Goal: Information Seeking & Learning: Learn about a topic

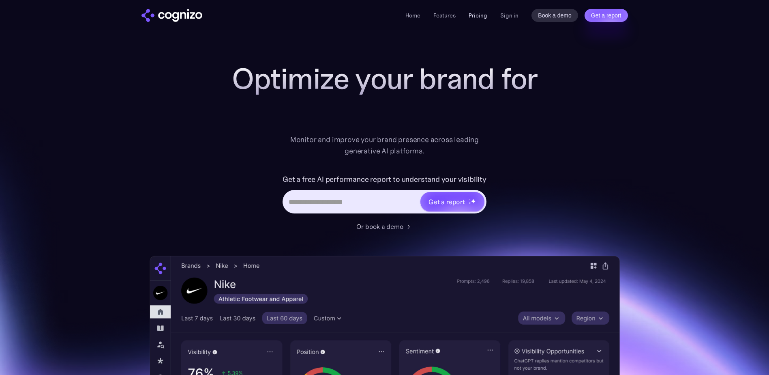
click at [481, 13] on link "Pricing" at bounding box center [478, 15] width 19 height 7
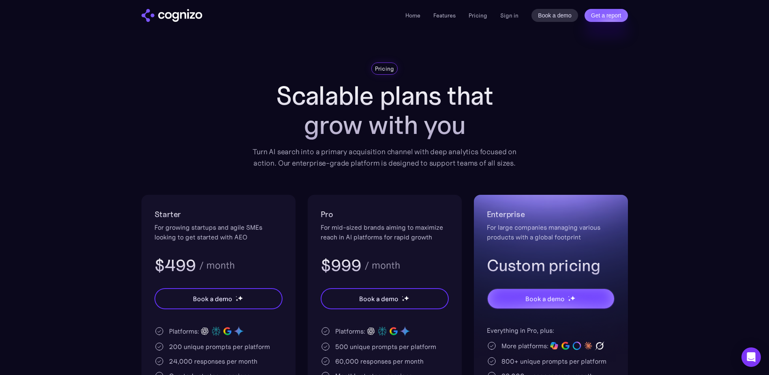
click at [418, 11] on li "Home" at bounding box center [412, 16] width 15 height 10
click at [418, 15] on link "Home" at bounding box center [412, 15] width 15 height 7
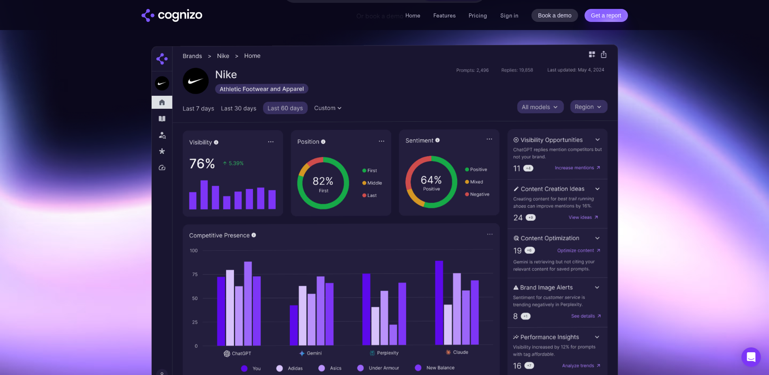
scroll to position [203, 0]
